Goal: Ask a question

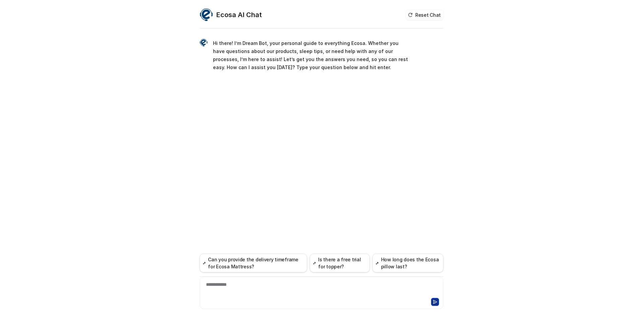
click at [326, 291] on div "**********" at bounding box center [321, 288] width 241 height 15
paste div
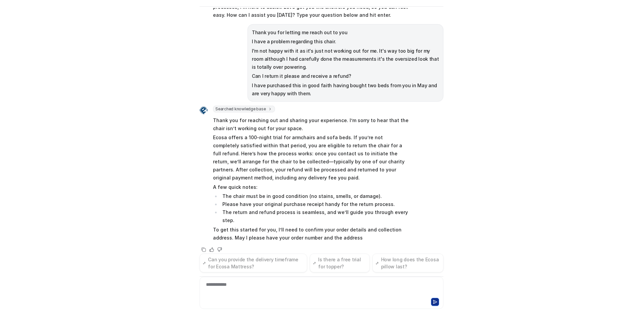
scroll to position [39, 0]
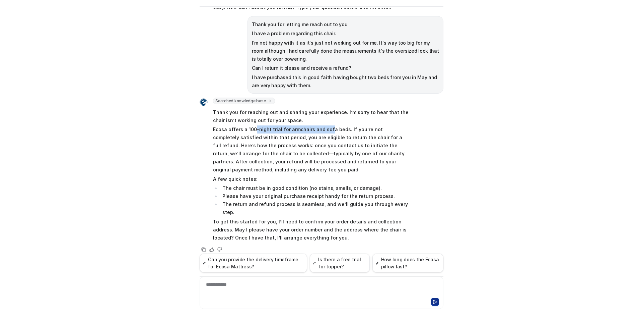
drag, startPoint x: 252, startPoint y: 126, endPoint x: 324, endPoint y: 132, distance: 71.9
click at [324, 132] on p "Ecosa offers a 100-night trial for armchairs and sofa beds. If you’re not compl…" at bounding box center [311, 149] width 196 height 48
click at [327, 132] on p "Ecosa offers a 100-night trial for armchairs and sofa beds. If you’re not compl…" at bounding box center [311, 149] width 196 height 48
drag, startPoint x: 249, startPoint y: 138, endPoint x: 364, endPoint y: 138, distance: 114.6
click at [363, 138] on p "Ecosa offers a 100-night trial for armchairs and sofa beds. If you’re not compl…" at bounding box center [311, 149] width 196 height 48
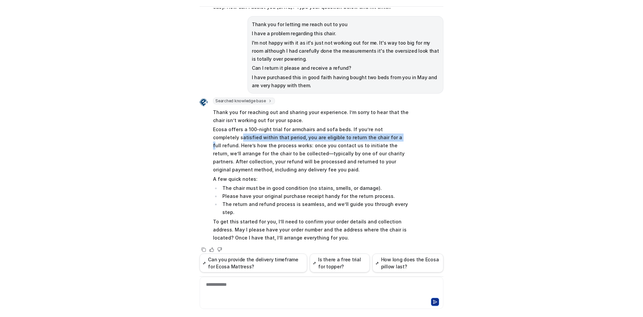
click at [363, 139] on p "Ecosa offers a 100-night trial for armchairs and sofa beds. If you’re not compl…" at bounding box center [311, 149] width 196 height 48
click at [300, 140] on p "Ecosa offers a 100-night trial for armchairs and sofa beds. If you’re not compl…" at bounding box center [311, 149] width 196 height 48
drag, startPoint x: 275, startPoint y: 143, endPoint x: 311, endPoint y: 143, distance: 35.5
click at [303, 143] on p "Ecosa offers a 100-night trial for armchairs and sofa beds. If you’re not compl…" at bounding box center [311, 149] width 196 height 48
click at [311, 143] on p "Ecosa offers a 100-night trial for armchairs and sofa beds. If you’re not compl…" at bounding box center [311, 149] width 196 height 48
